Goal: Task Accomplishment & Management: Manage account settings

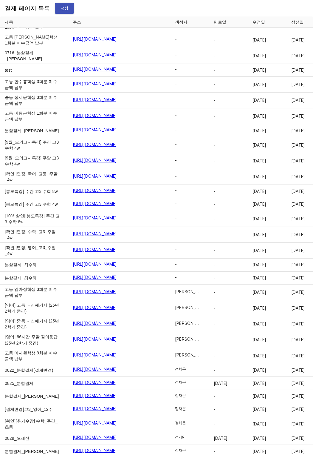
click at [133, 12] on div "결제 페이지 목록 생성" at bounding box center [156, 8] width 313 height 17
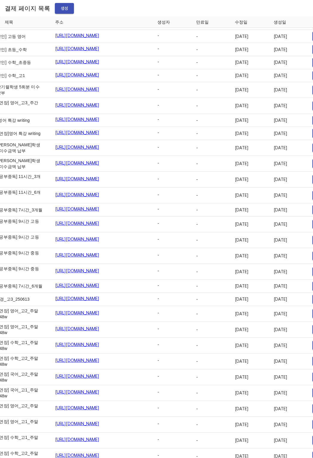
scroll to position [6421, 41]
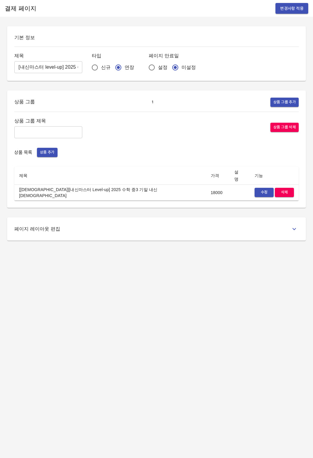
click at [45, 70] on input "[내신마스터 level-up] 2025 수학 중3 기말 내신교재비" at bounding box center [48, 67] width 68 height 12
drag, startPoint x: 59, startPoint y: 69, endPoint x: 74, endPoint y: 55, distance: 20.1
click at [59, 69] on input "[내신마스터 level-up] 2025 수학 중3 기말 내신교재비" at bounding box center [48, 67] width 68 height 12
type input "[내신마스터 final] 2025 수학 중3 2학기 중간 내신교재비"
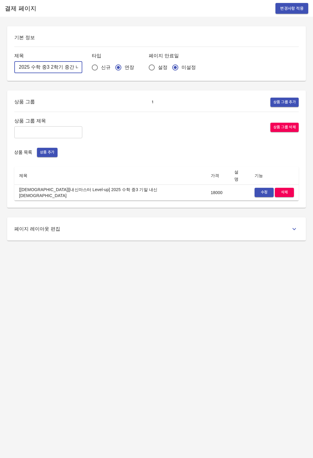
click at [119, 78] on div "기본 정보 제목 [내신마스터 final] 2025 수학 중3 2학기 중간 내신교재비 ​ 타입 신규 연장 페이지 만료일 설정 미설정" at bounding box center [156, 53] width 299 height 55
click at [262, 189] on span "수정" at bounding box center [264, 192] width 13 height 7
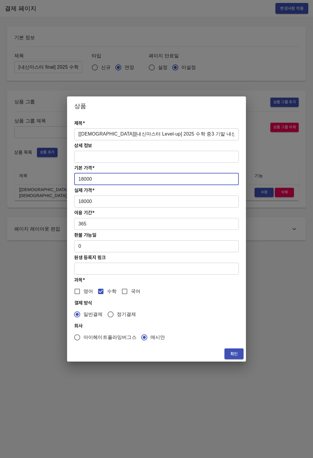
drag, startPoint x: 105, startPoint y: 179, endPoint x: 71, endPoint y: 178, distance: 34.0
click at [71, 178] on div "제목* [교재][내신마스터 Level-up] 2025 수학 중3 기말 내신교재 ​ 상세 정보 ​ 기본 가격* 18000 ​ 실제 가격* 180…" at bounding box center [156, 230] width 179 height 230
type input "20000"
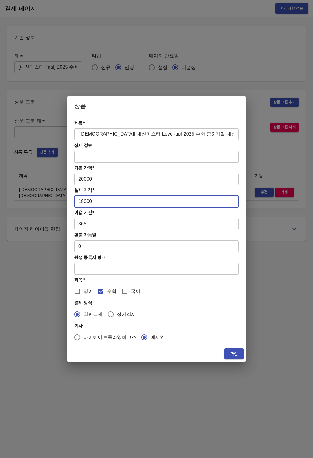
click at [90, 198] on input "18000" at bounding box center [156, 201] width 165 height 12
drag, startPoint x: 92, startPoint y: 199, endPoint x: 74, endPoint y: 203, distance: 18.4
click at [74, 203] on input "18000" at bounding box center [156, 201] width 165 height 12
paste input "20"
type input "20000"
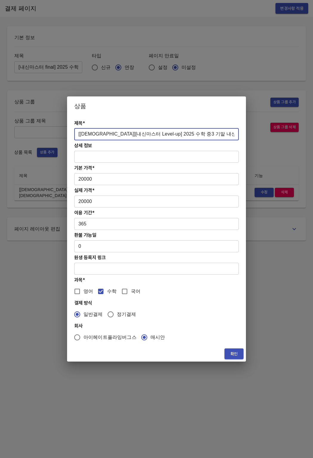
drag, startPoint x: 173, startPoint y: 134, endPoint x: 77, endPoint y: 133, distance: 95.4
click at [77, 133] on input "[교재][내신마스터 Level-up] 2025 수학 중3 기말 내신교재" at bounding box center [156, 134] width 165 height 12
paste input "Final test]2025 수학 중3 중간"
type input "[교재][내신마스터 Final test]2025 수학 중3 중간 내신교재"
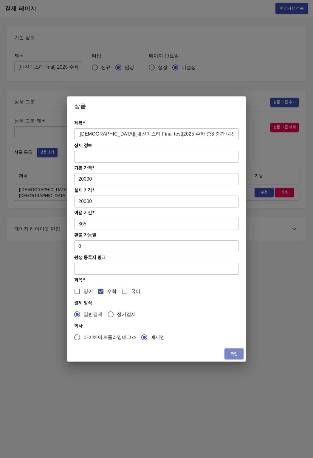
click at [243, 354] on button "확인" at bounding box center [234, 353] width 19 height 11
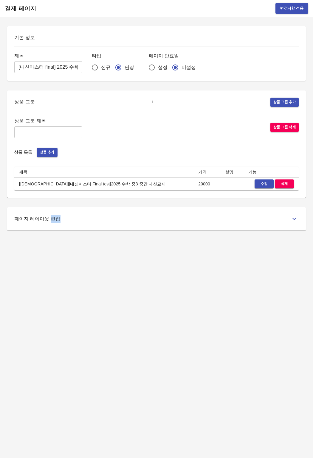
click at [243, 354] on div "결제 페이지 변경사항 적용 기본 정보 제목 [내신마스터 final] 2025 수학 중3 2학기 중간 내신교재비 ​ 타입 신규 연장 페이지 만료…" at bounding box center [156, 229] width 313 height 458
click at [290, 15] on div "결제 페이지 변경사항 적용" at bounding box center [156, 8] width 313 height 17
click at [293, 11] on span "변경사항 적용" at bounding box center [291, 8] width 23 height 7
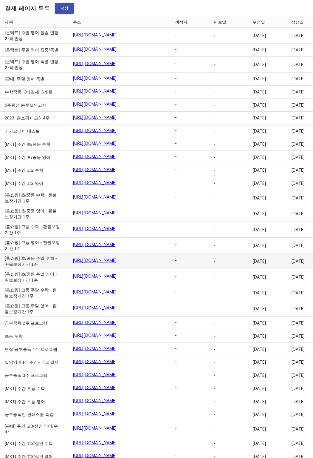
click at [32, 269] on td "[홈쇼핑] 초/중등 주말 수학 - 환불보장기간 1주" at bounding box center [34, 261] width 68 height 16
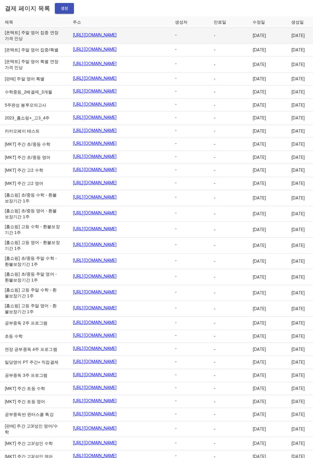
scroll to position [6424, 0]
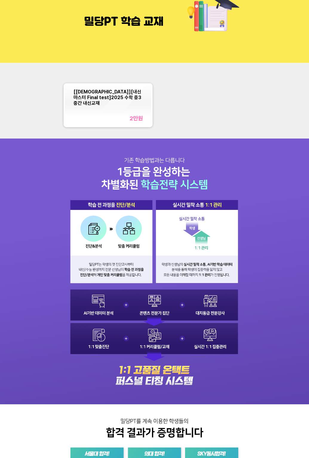
scroll to position [36, 0]
